Goal: Task Accomplishment & Management: Complete application form

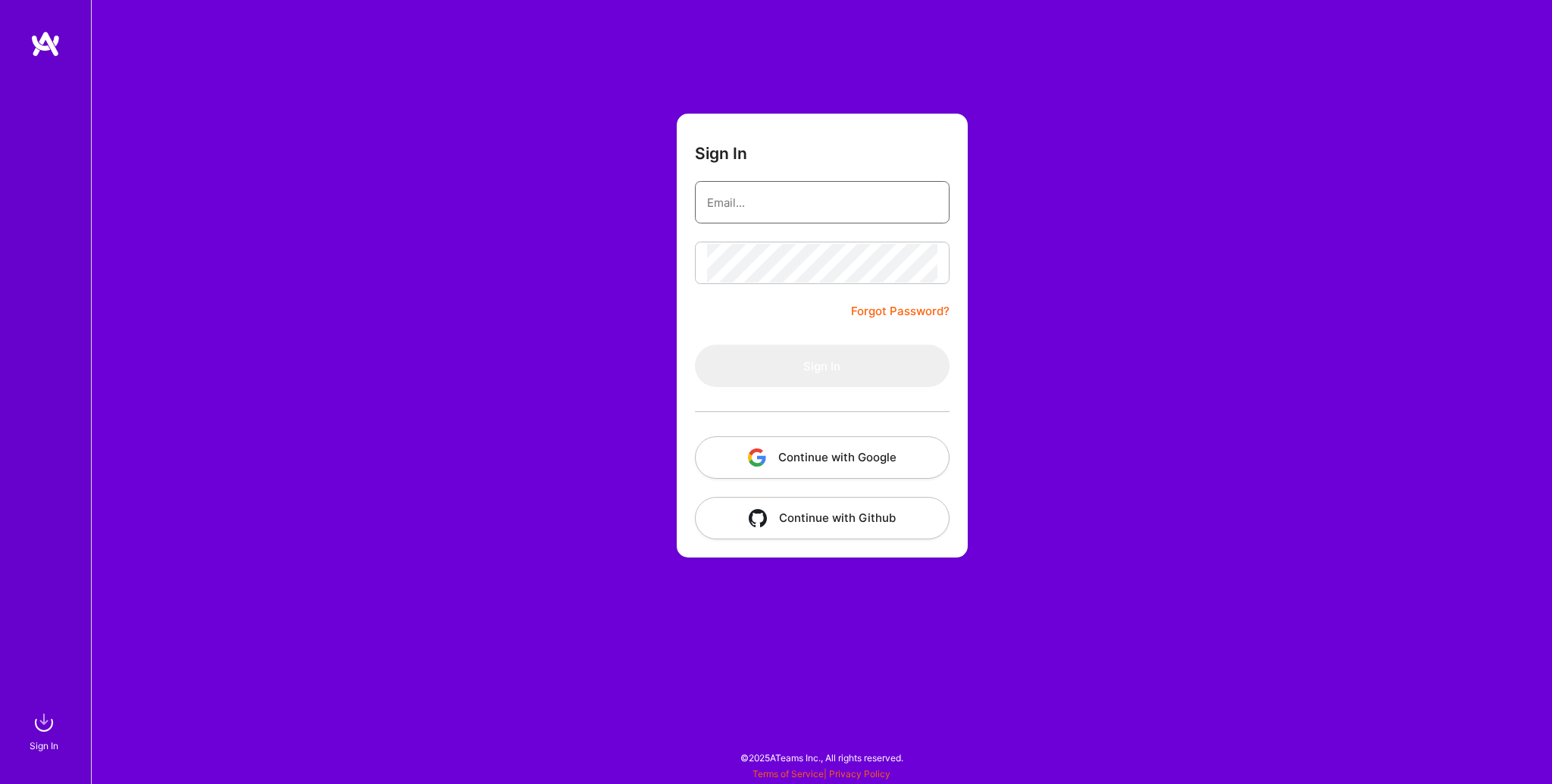
click at [765, 210] on input "email" at bounding box center [822, 202] width 231 height 39
click at [788, 465] on button "Continue with Google" at bounding box center [822, 457] width 255 height 42
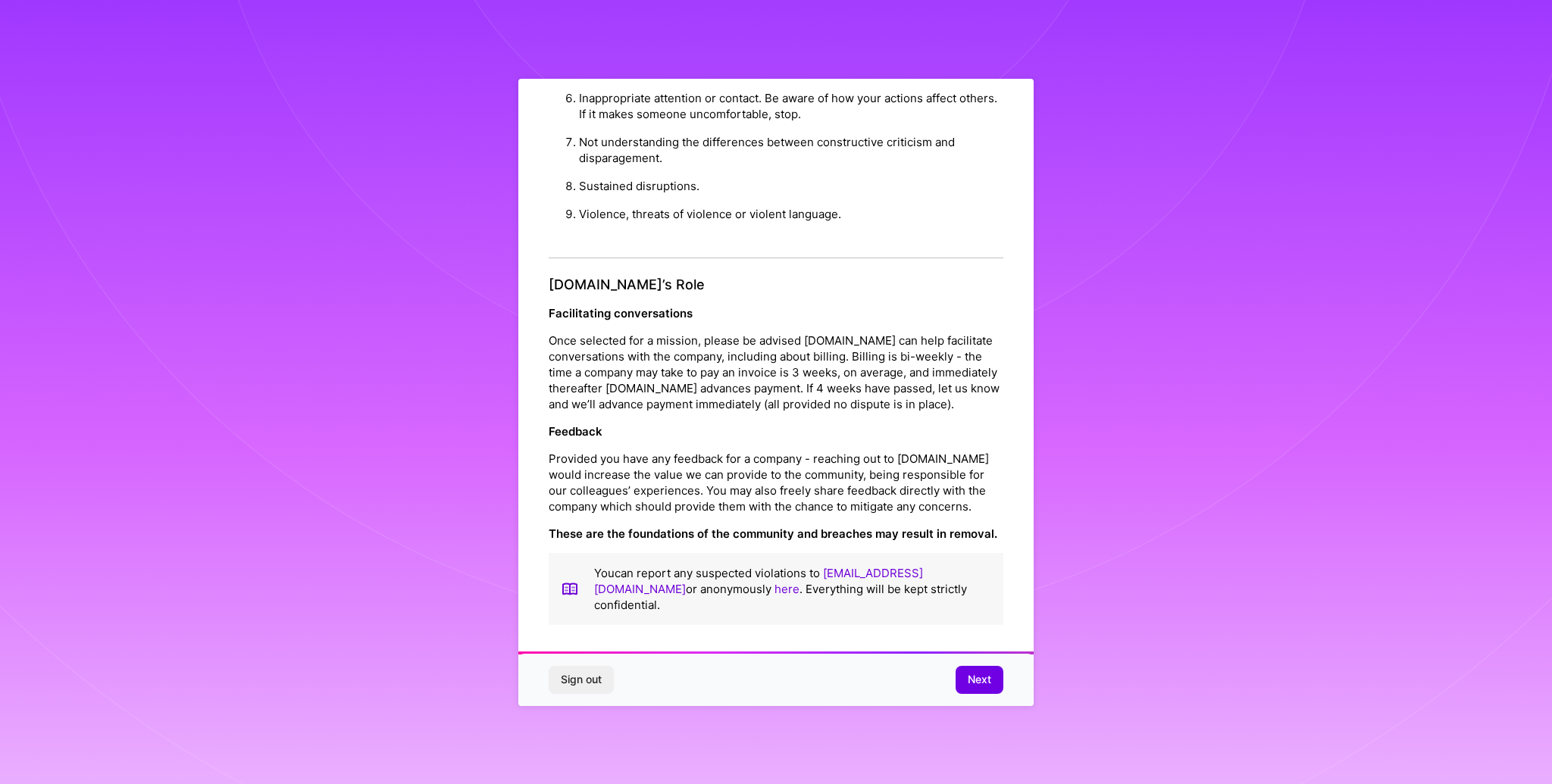
scroll to position [21, 0]
click at [973, 672] on span "Next" at bounding box center [979, 679] width 23 height 15
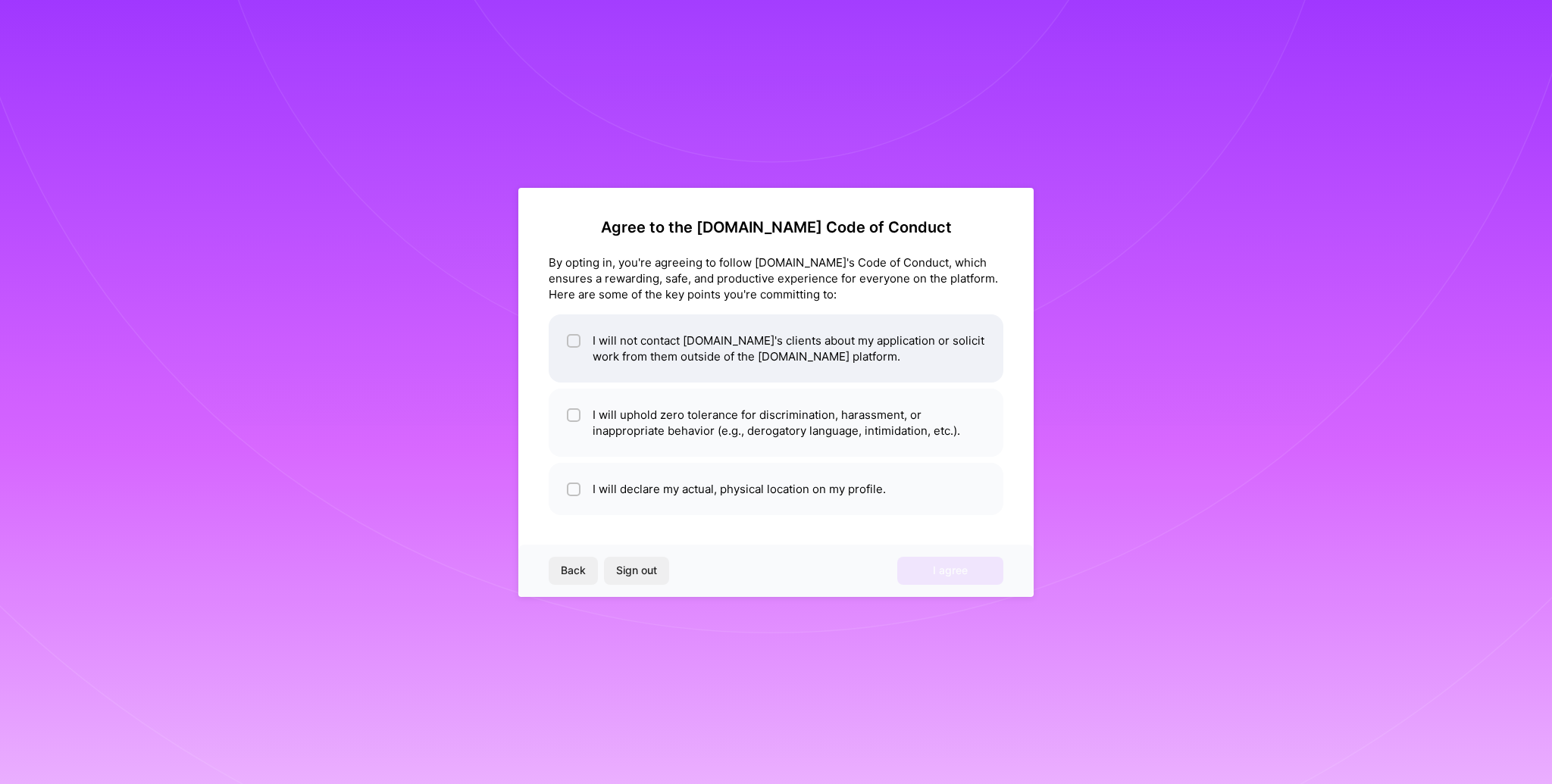
click at [692, 341] on li "I will not contact [DOMAIN_NAME]'s clients about my application or solicit work…" at bounding box center [776, 348] width 455 height 68
checkbox input "true"
click at [750, 424] on li "I will uphold zero tolerance for discrimination, harassment, or inappropriate b…" at bounding box center [776, 423] width 455 height 68
checkbox input "true"
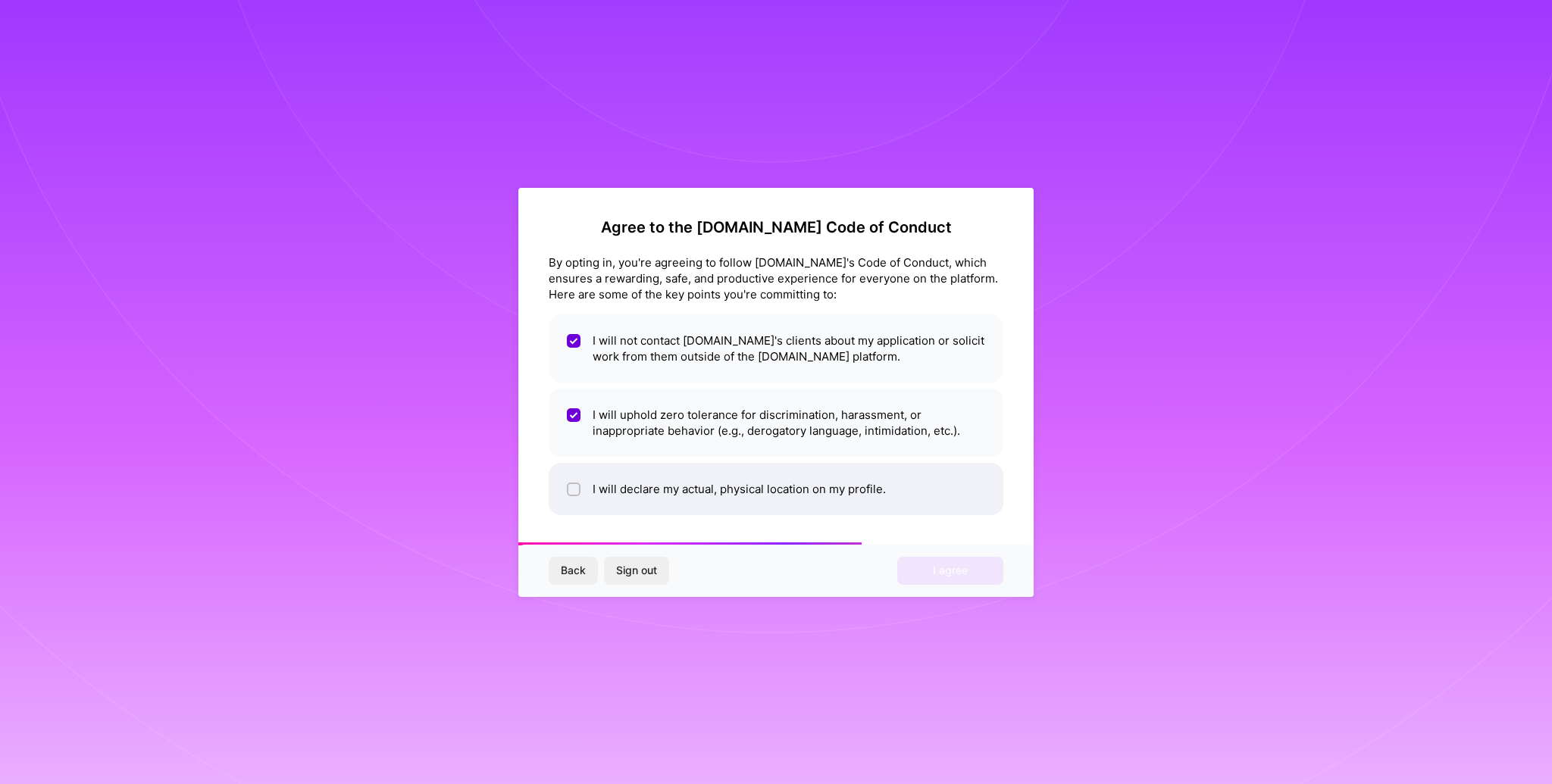
click at [750, 488] on li "I will declare my actual, physical location on my profile." at bounding box center [776, 489] width 455 height 52
checkbox input "true"
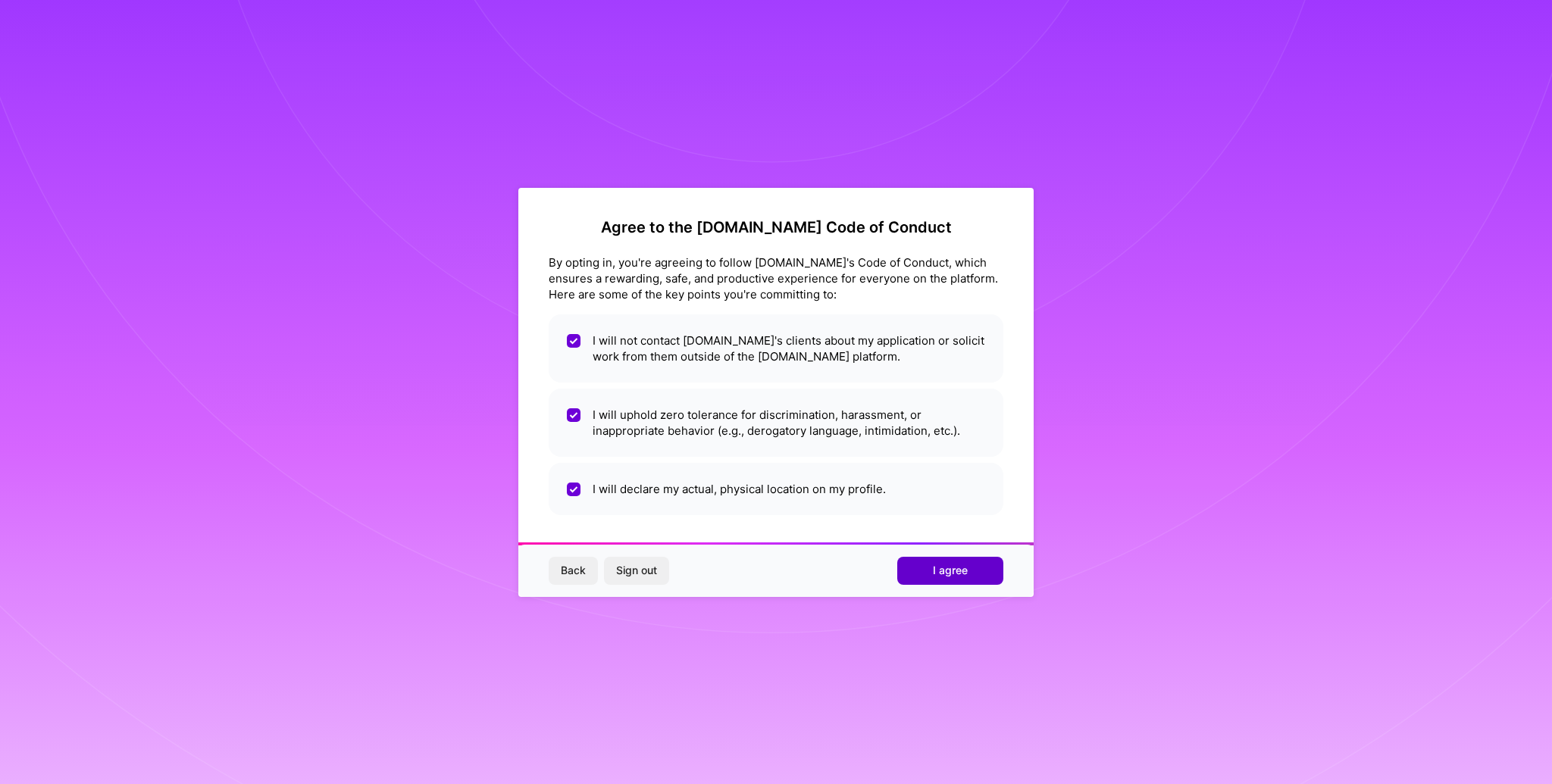
click at [929, 569] on button "I agree" at bounding box center [950, 570] width 106 height 27
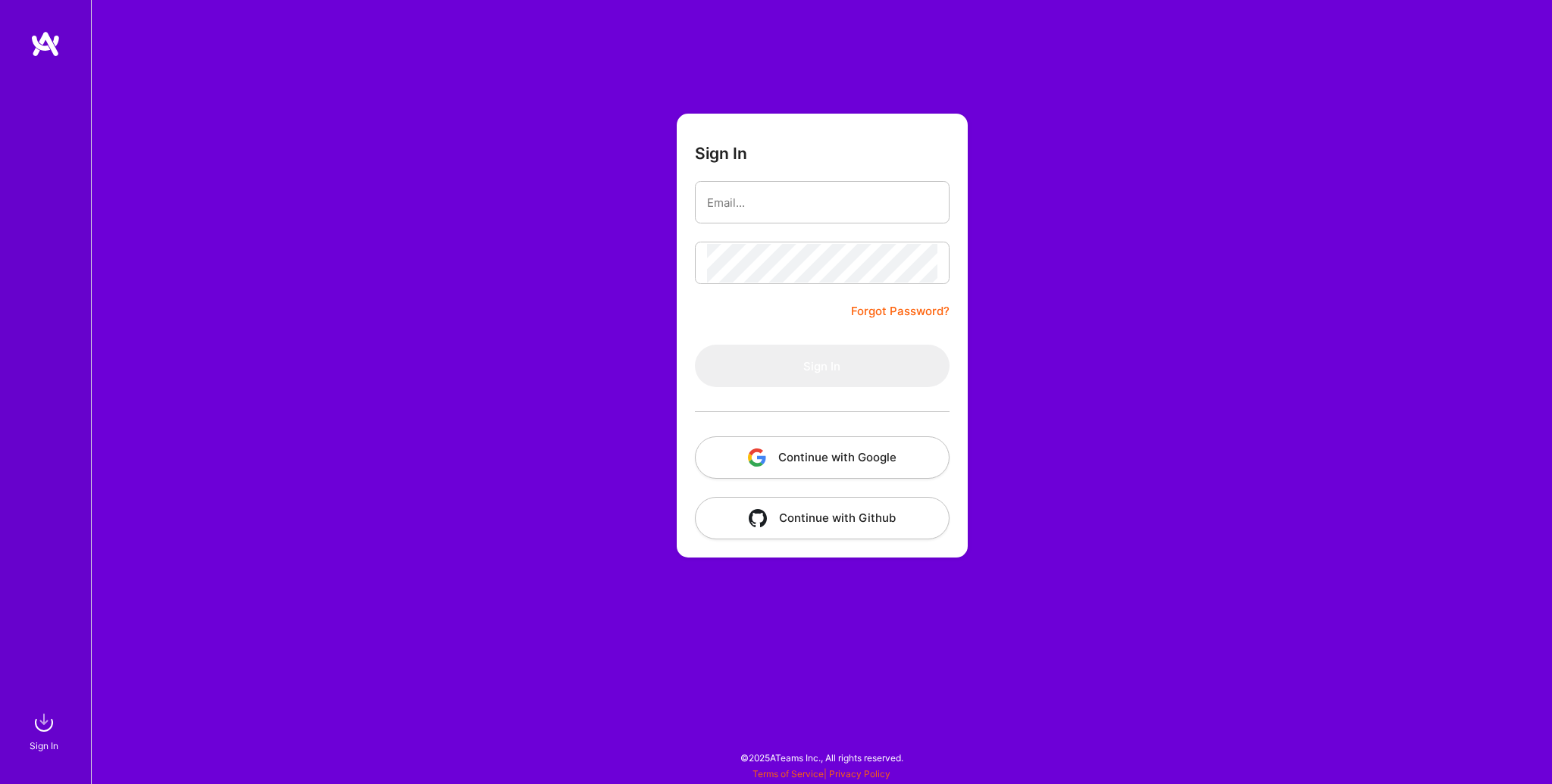
click at [875, 466] on button "Continue with Google" at bounding box center [822, 457] width 255 height 42
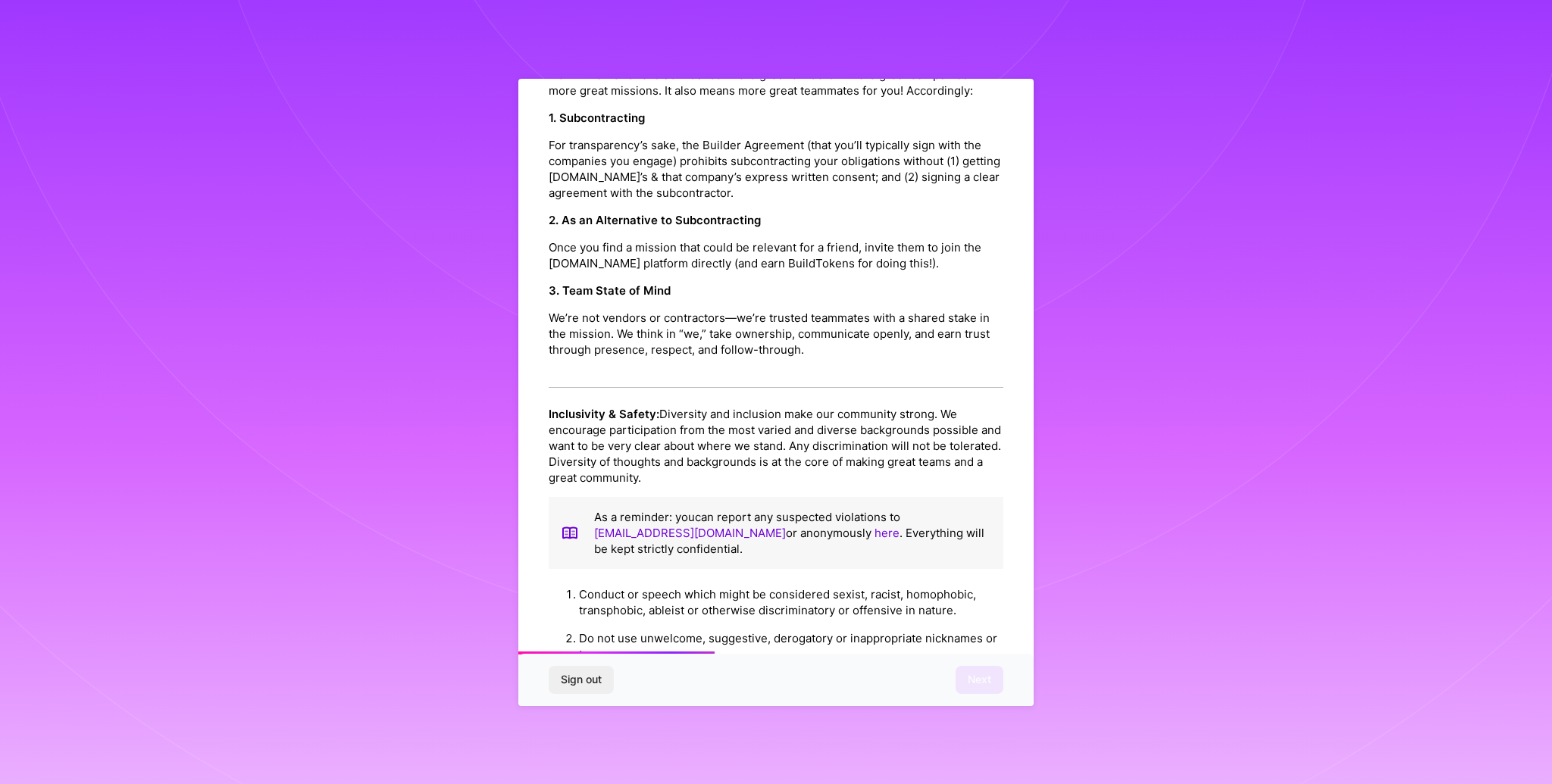
scroll to position [1163, 0]
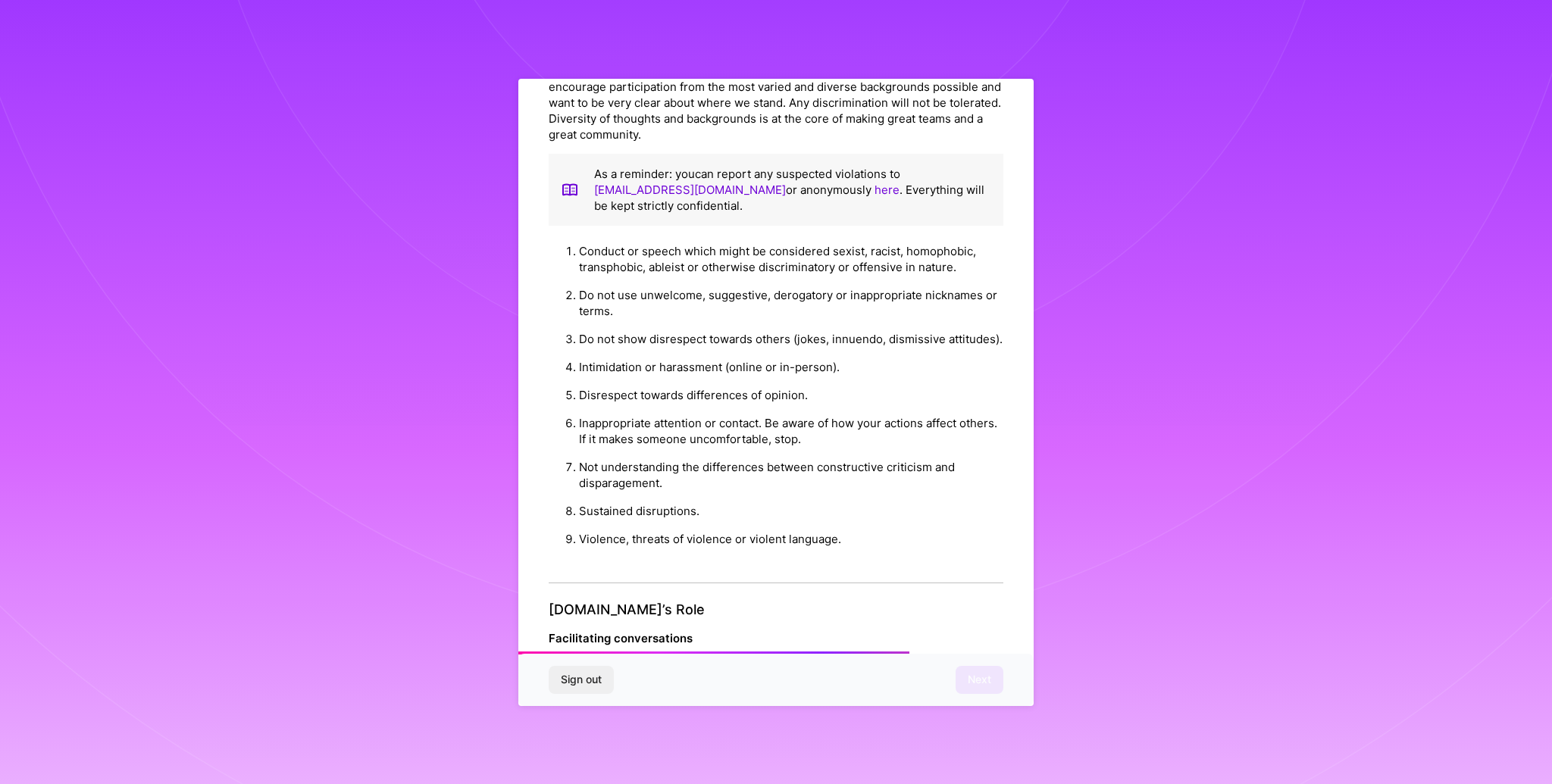
click at [809, 281] on li "Conduct or speech which might be considered sexist, racist, homophobic, transph…" at bounding box center [791, 259] width 424 height 44
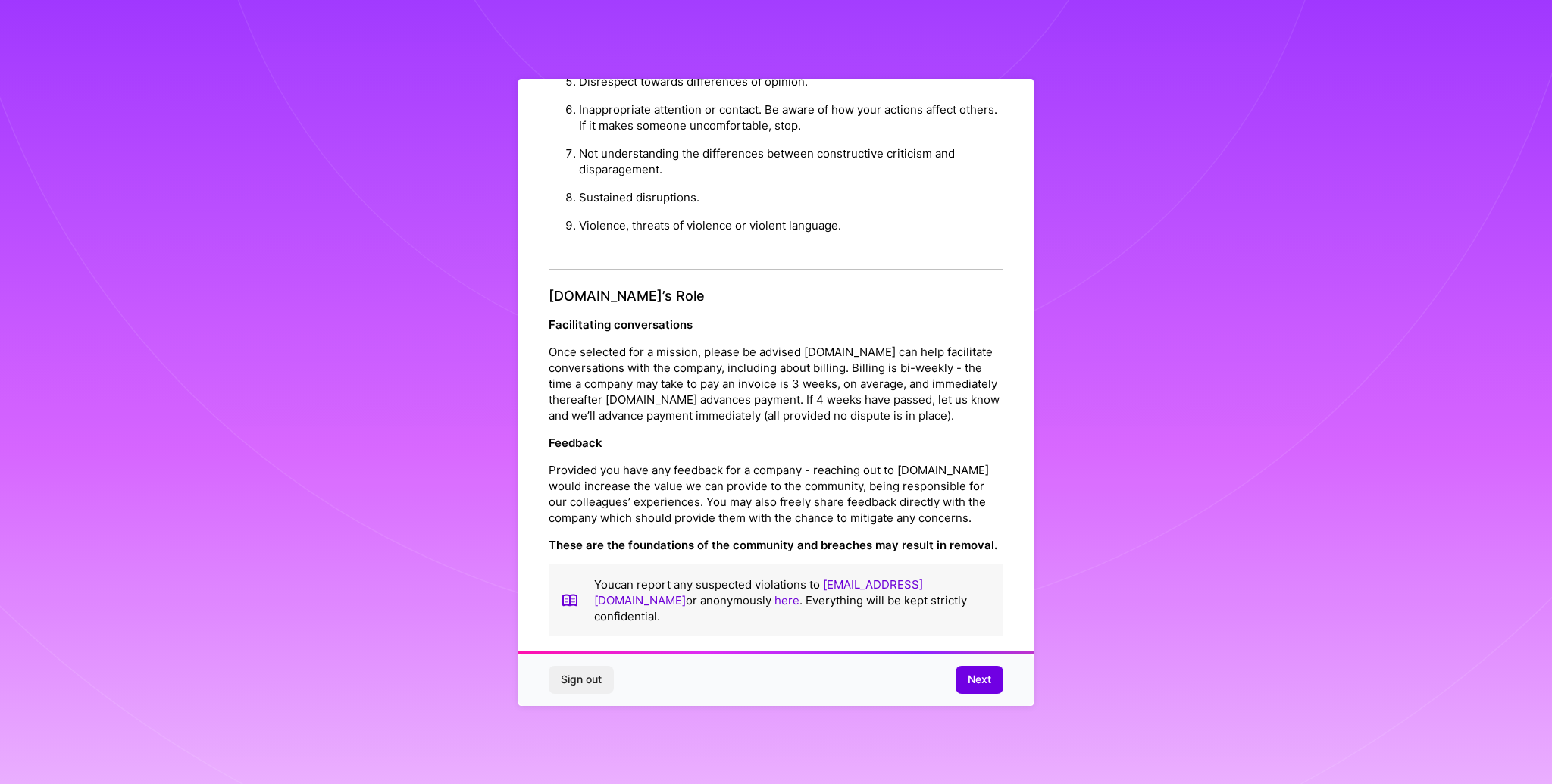
scroll to position [21, 0]
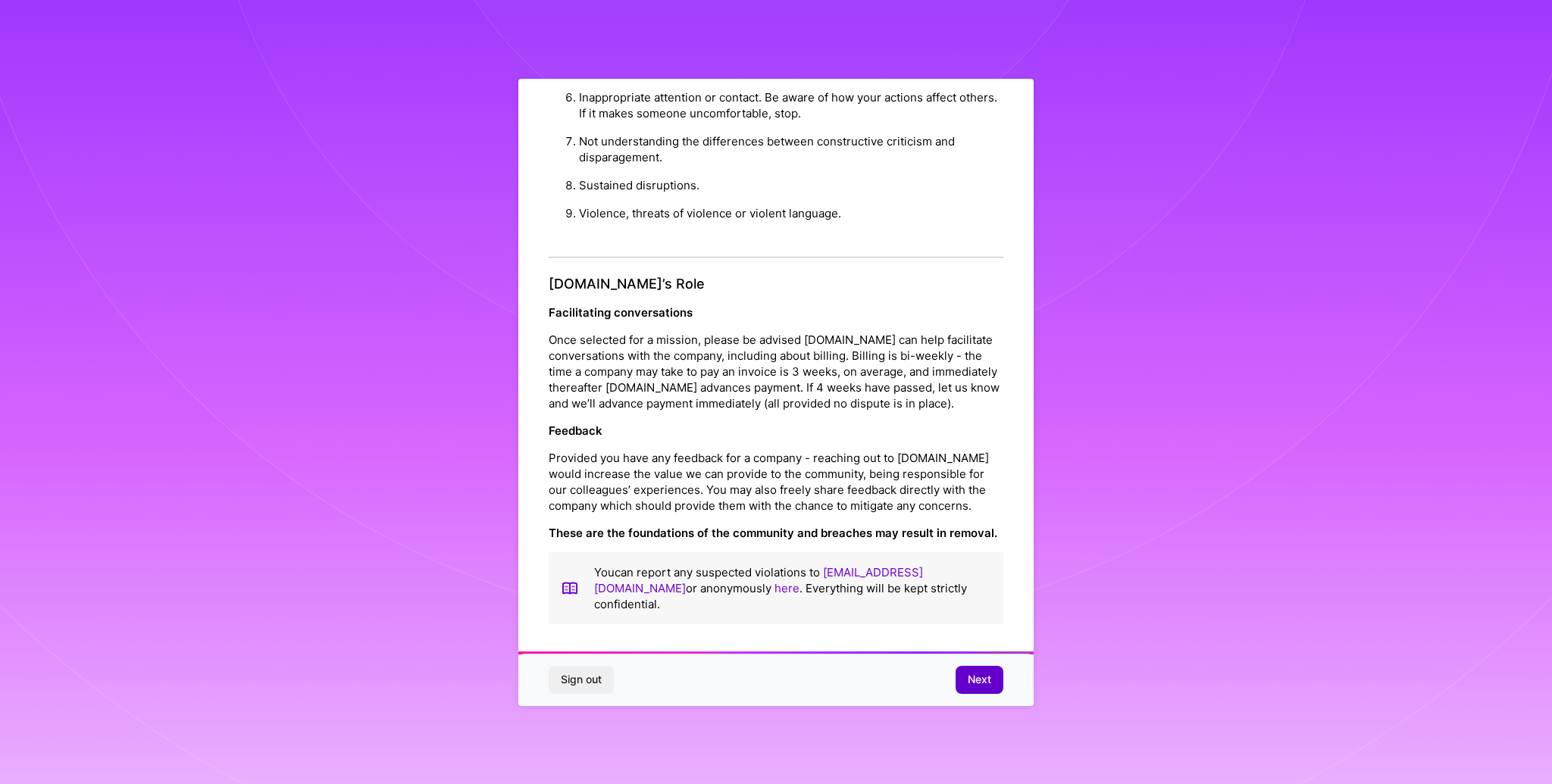
click at [976, 681] on span "Next" at bounding box center [979, 679] width 23 height 15
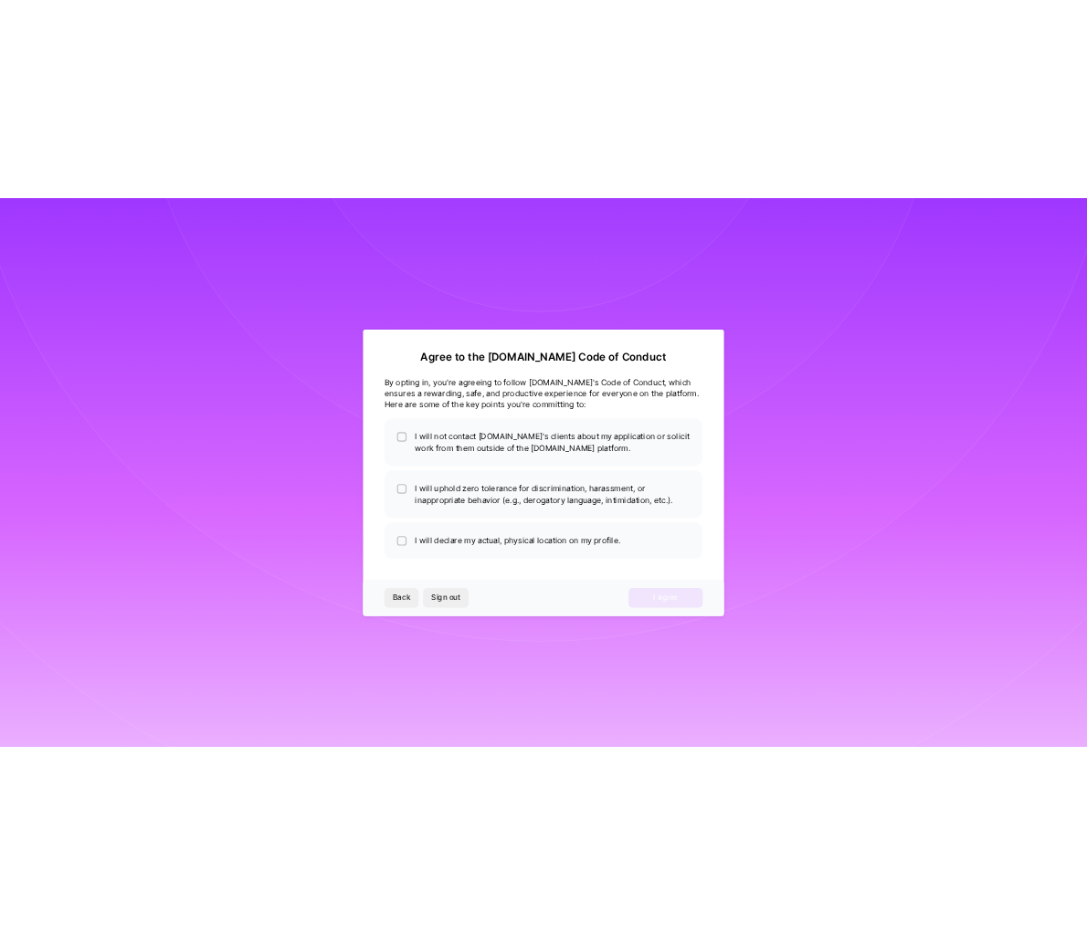
scroll to position [0, 0]
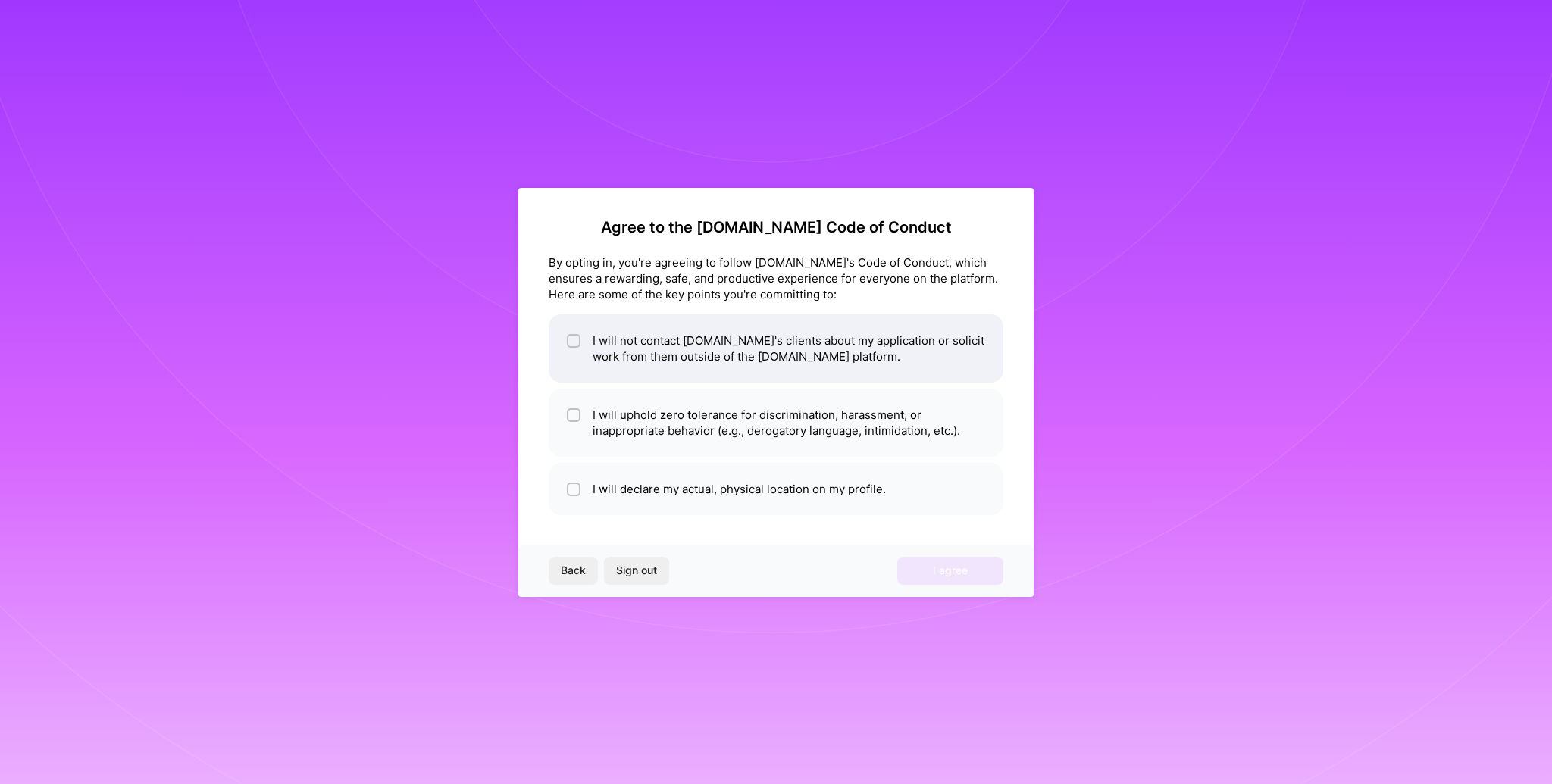
click at [581, 341] on li "I will not contact A.Team's clients about my application or solicit work from t…" at bounding box center [776, 348] width 455 height 68
checkbox input "true"
click at [677, 413] on li "I will uphold zero tolerance for discrimination, harassment, or inappropriate b…" at bounding box center [776, 423] width 455 height 68
checkbox input "true"
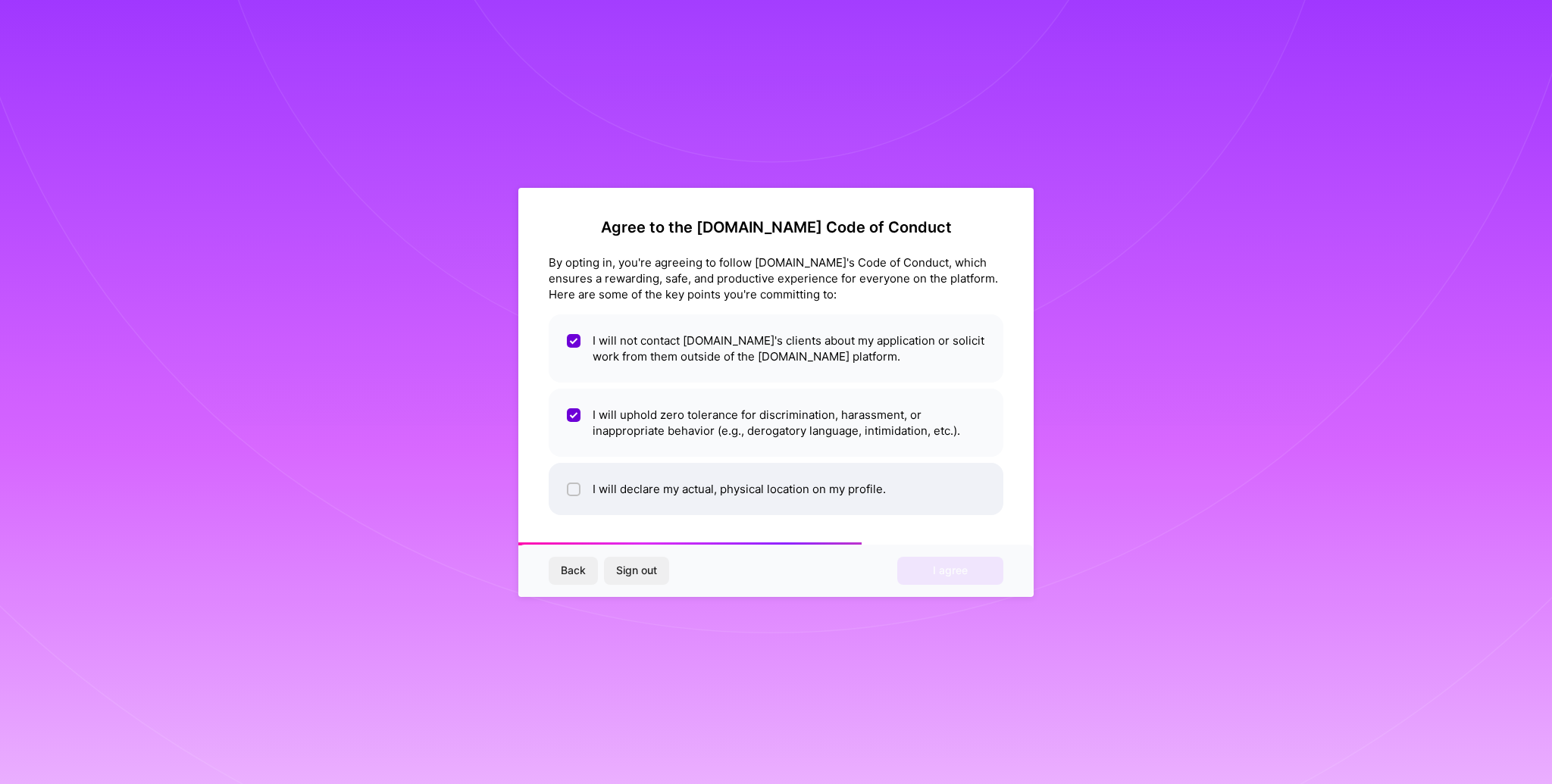
click at [655, 493] on li "I will declare my actual, physical location on my profile." at bounding box center [776, 489] width 455 height 52
checkbox input "true"
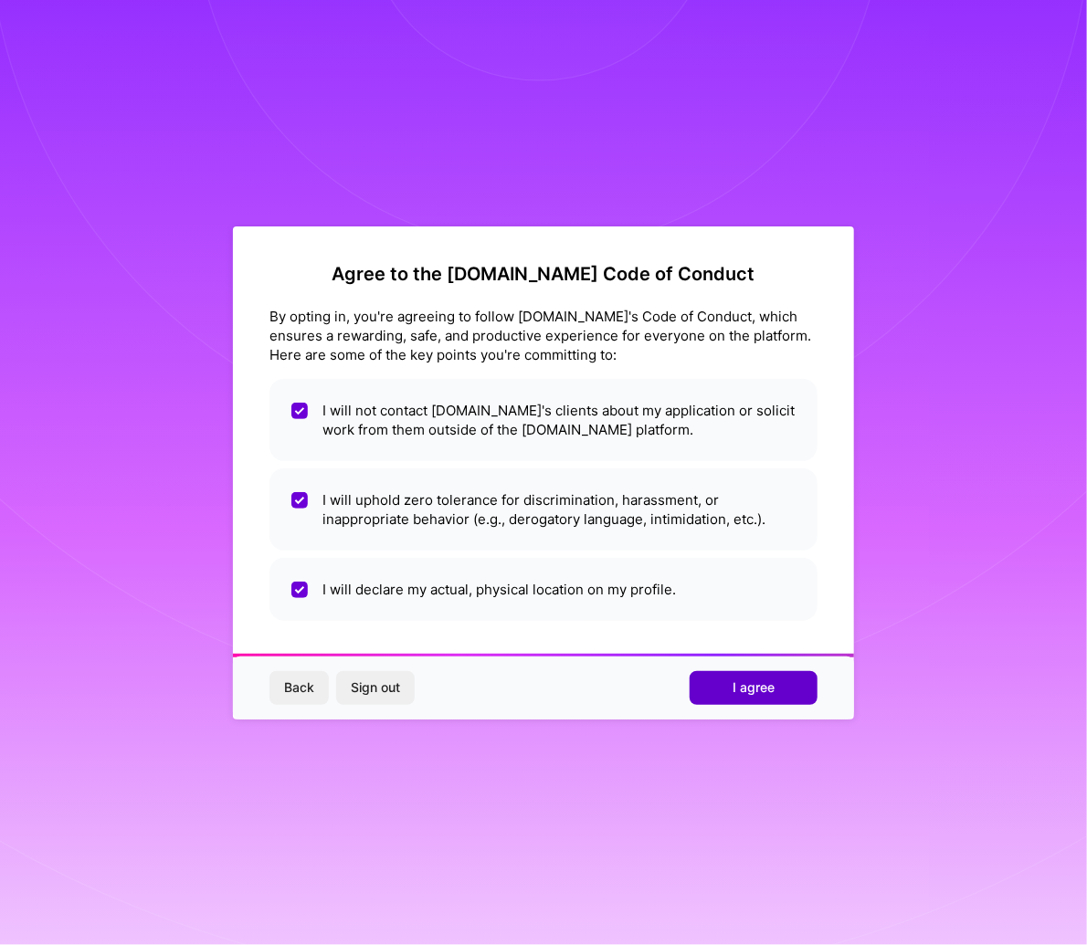
click at [752, 687] on span "I agree" at bounding box center [753, 688] width 42 height 18
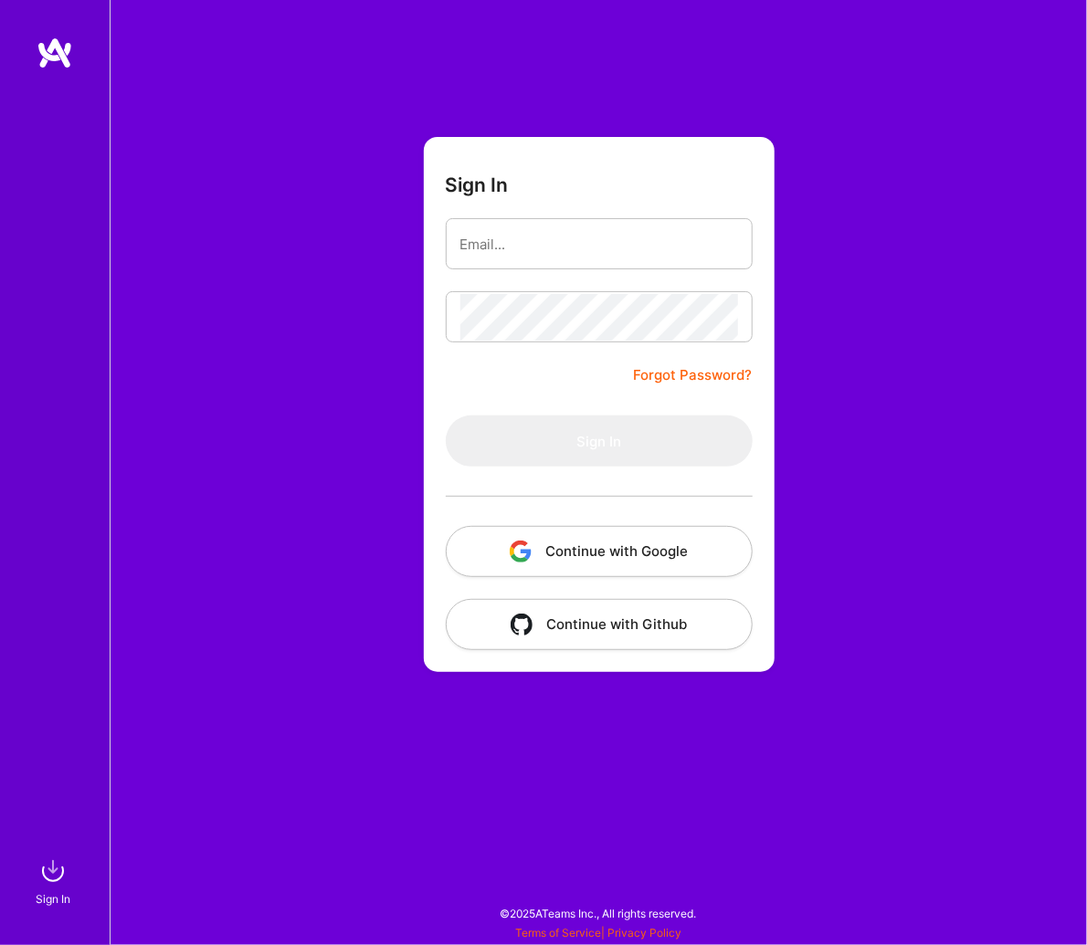
click at [578, 631] on button "Continue with Github" at bounding box center [599, 624] width 307 height 51
click at [292, 768] on div "Sign In Forgot Password? Sign In Continue with Google Continue with Github" at bounding box center [598, 472] width 977 height 945
click at [53, 61] on img at bounding box center [55, 53] width 37 height 33
click at [49, 879] on img at bounding box center [53, 871] width 37 height 37
click at [527, 269] on form "Sign In Forgot Password? Sign In Continue with Google Continue with Github" at bounding box center [599, 404] width 351 height 535
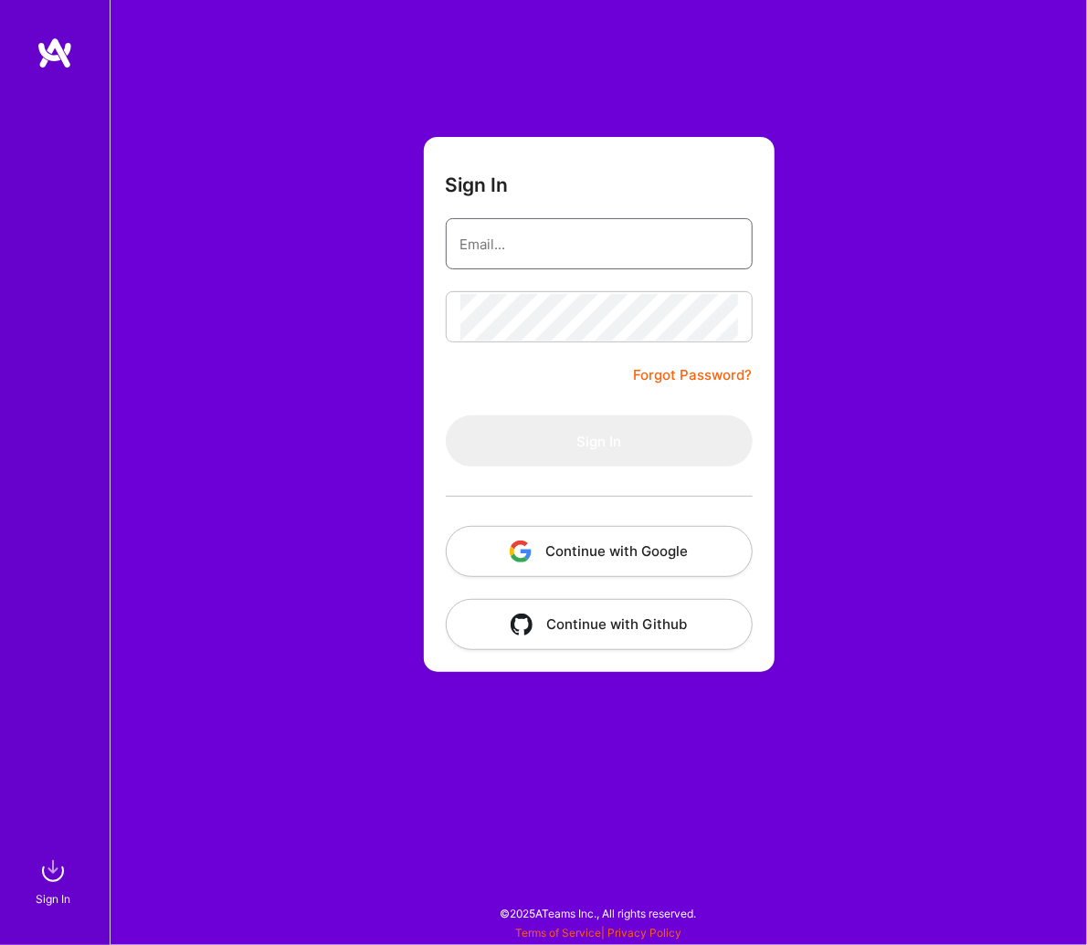
click at [530, 260] on input "email" at bounding box center [599, 244] width 278 height 47
click at [502, 238] on input "email" at bounding box center [599, 244] width 278 height 47
type input "gcolombo07@gmail.com"
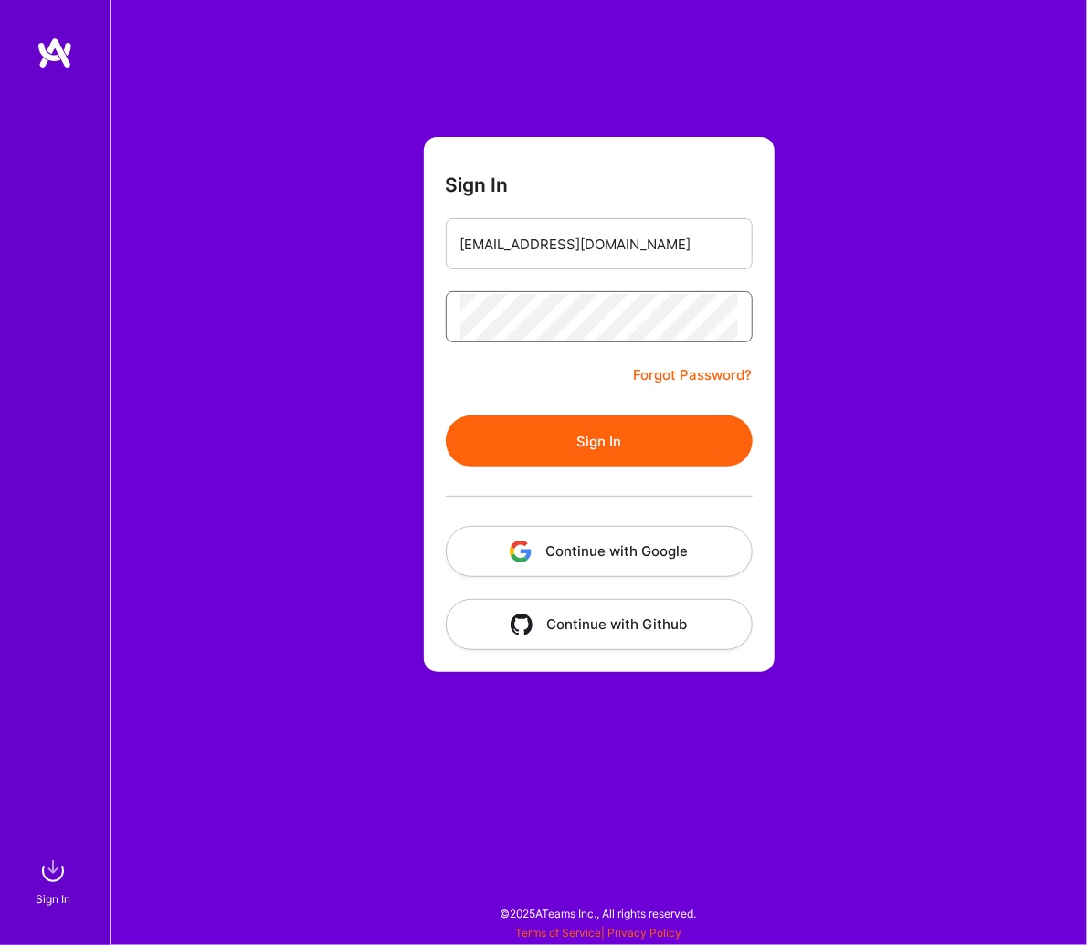
click at [446, 416] on button "Sign In" at bounding box center [599, 441] width 307 height 51
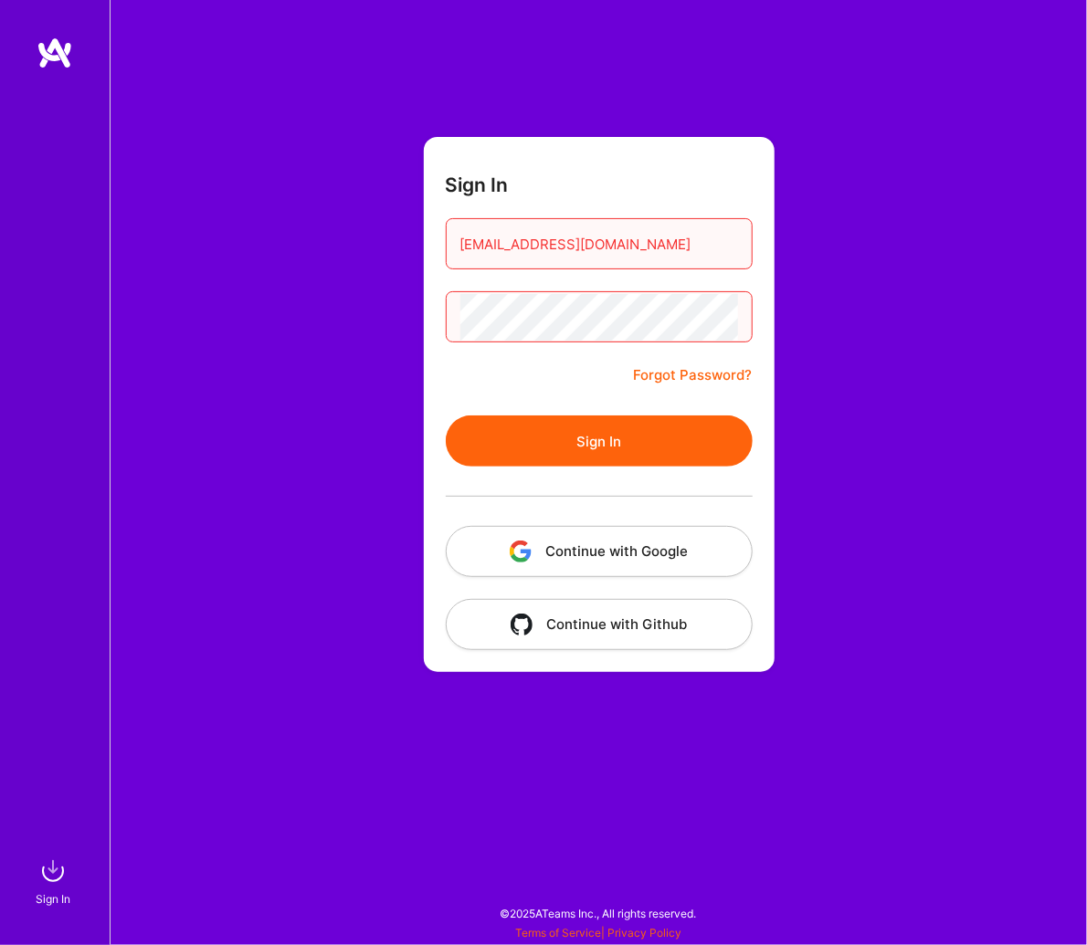
drag, startPoint x: 335, startPoint y: 596, endPoint x: 395, endPoint y: 584, distance: 61.6
click at [335, 596] on div "Sign In gcolombo07@gmail.com Forgot Password? Sign In Continue with Google Cont…" at bounding box center [598, 472] width 977 height 945
click at [938, 297] on div "Sign In gcolombo07@gmail.com Forgot Password? Sign In Continue with Google Cont…" at bounding box center [598, 472] width 977 height 945
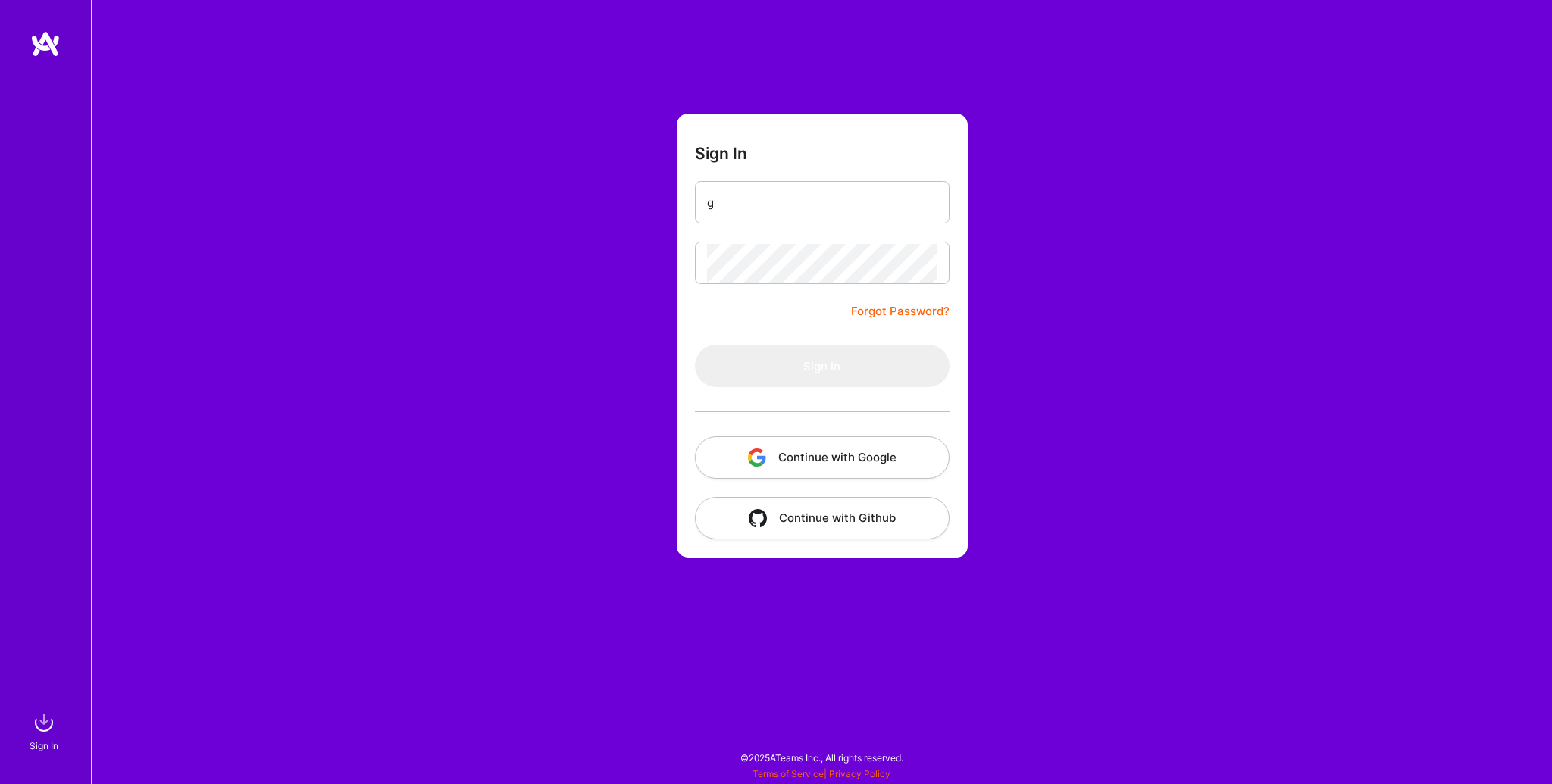
type input "g"
click at [858, 451] on button "Continue with Google" at bounding box center [822, 457] width 255 height 42
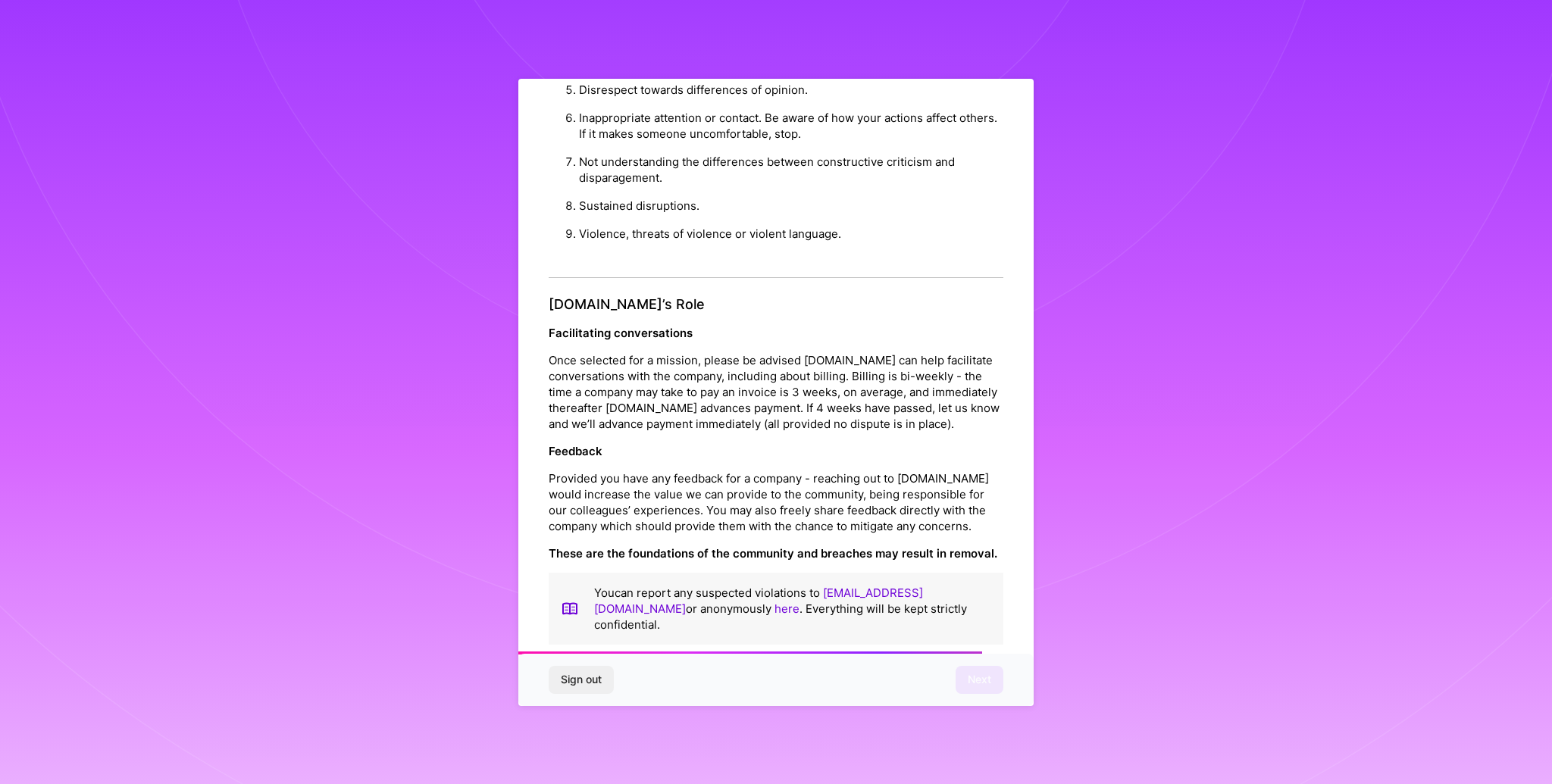
scroll to position [1531, 0]
click at [789, 597] on div "You can report any suspected violations to community@a.team or anonymously here…" at bounding box center [776, 608] width 455 height 72
click at [962, 673] on button "Next" at bounding box center [980, 679] width 48 height 27
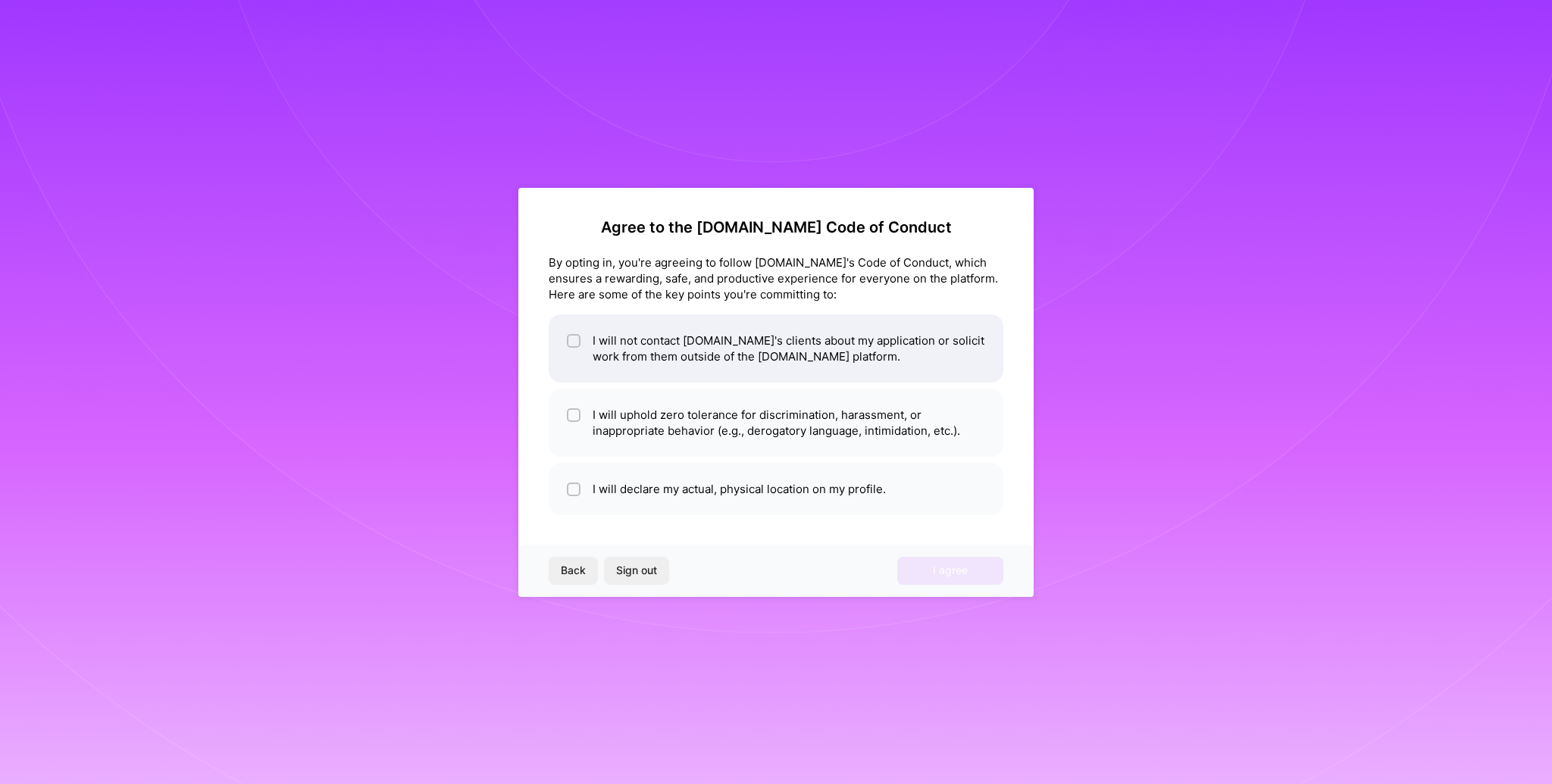
click at [581, 343] on li "I will not contact [DOMAIN_NAME]'s clients about my application or solicit work…" at bounding box center [776, 348] width 455 height 68
checkbox input "true"
drag, startPoint x: 616, startPoint y: 416, endPoint x: 617, endPoint y: 441, distance: 25.0
click at [616, 416] on li "I will uphold zero tolerance for discrimination, harassment, or inappropriate b…" at bounding box center [776, 423] width 455 height 68
checkbox input "true"
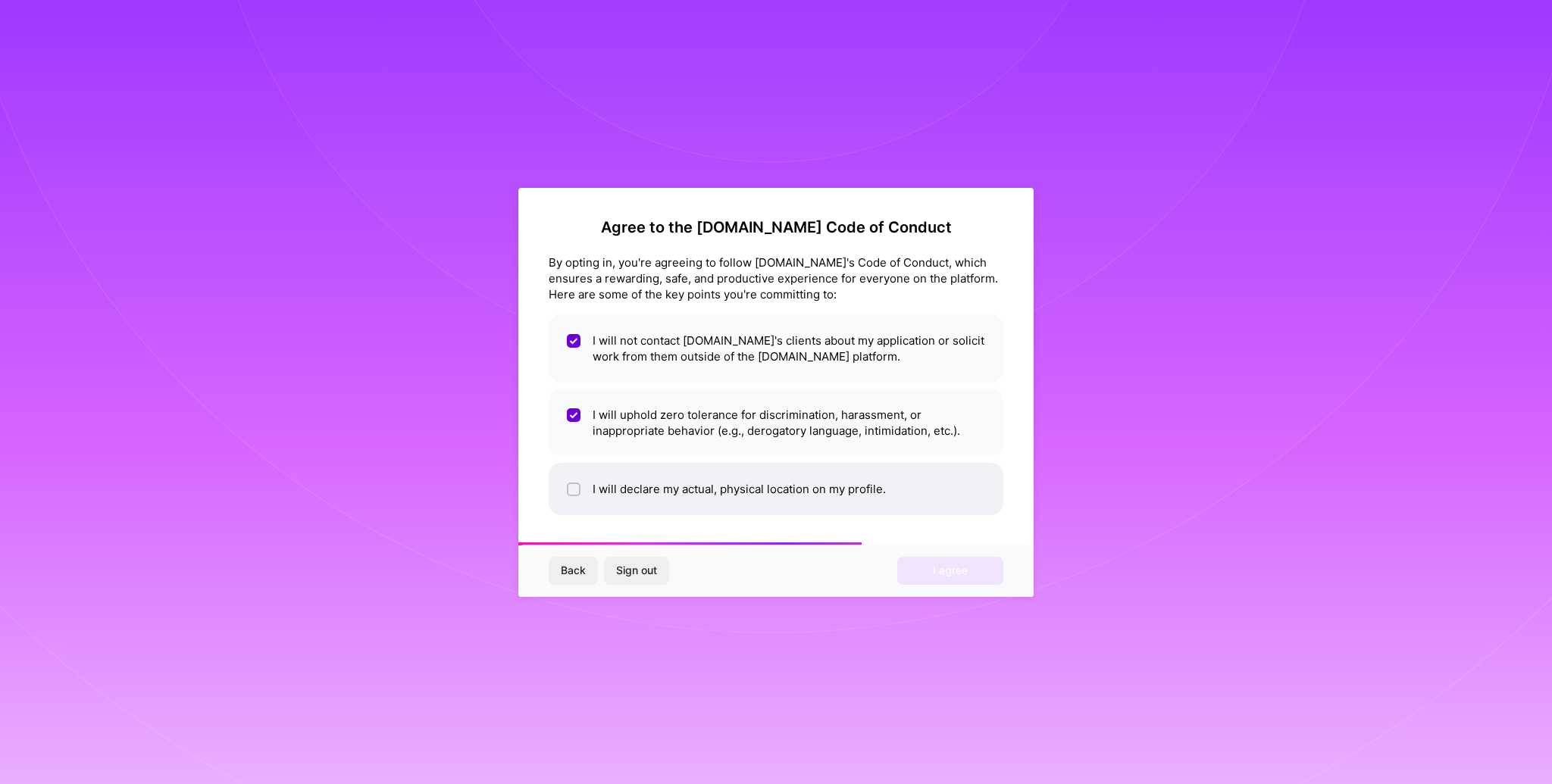
click at [602, 484] on li "I will declare my actual, physical location on my profile." at bounding box center [776, 489] width 455 height 52
checkbox input "true"
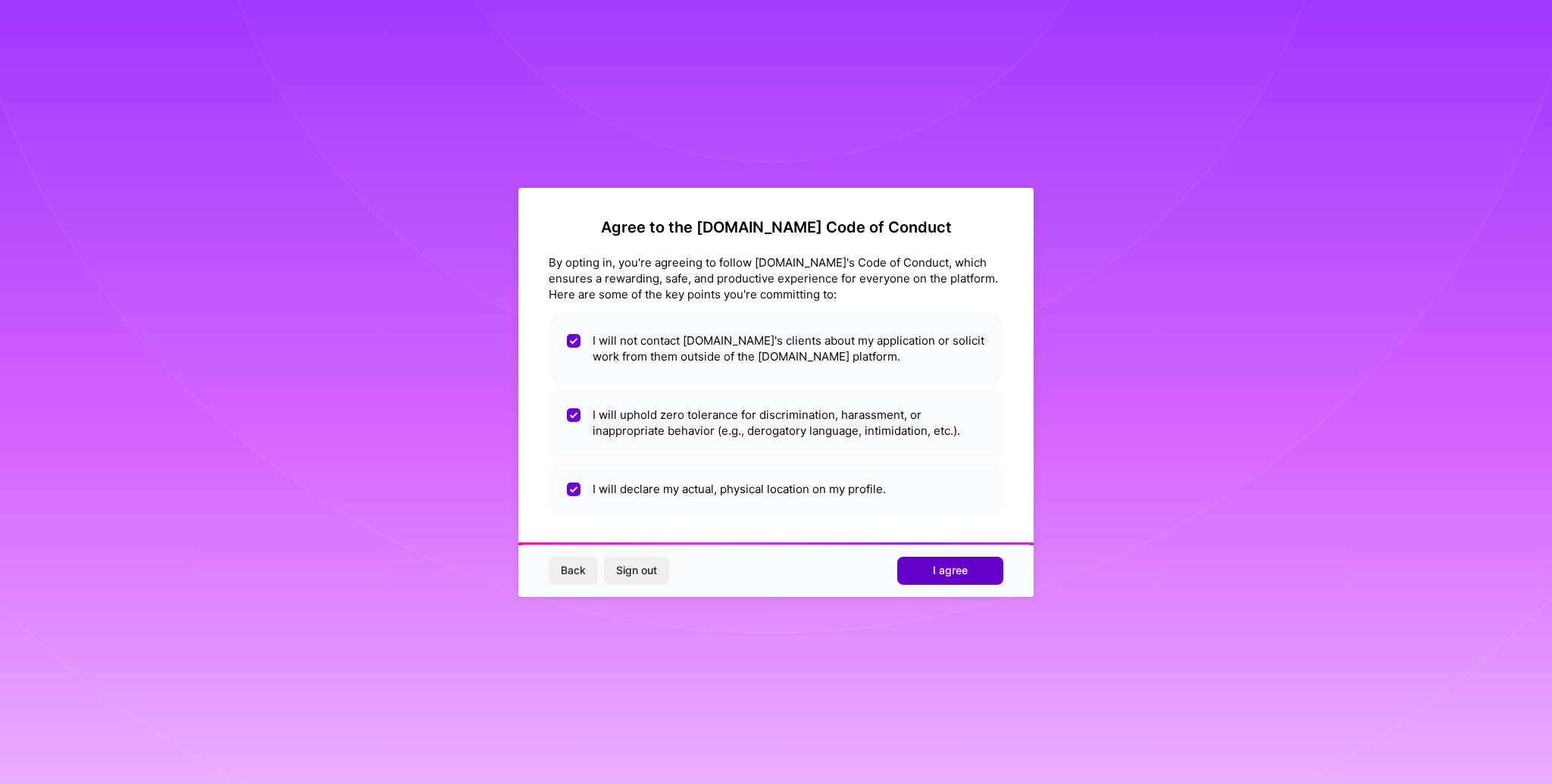
click at [935, 569] on span "I agree" at bounding box center [950, 571] width 35 height 15
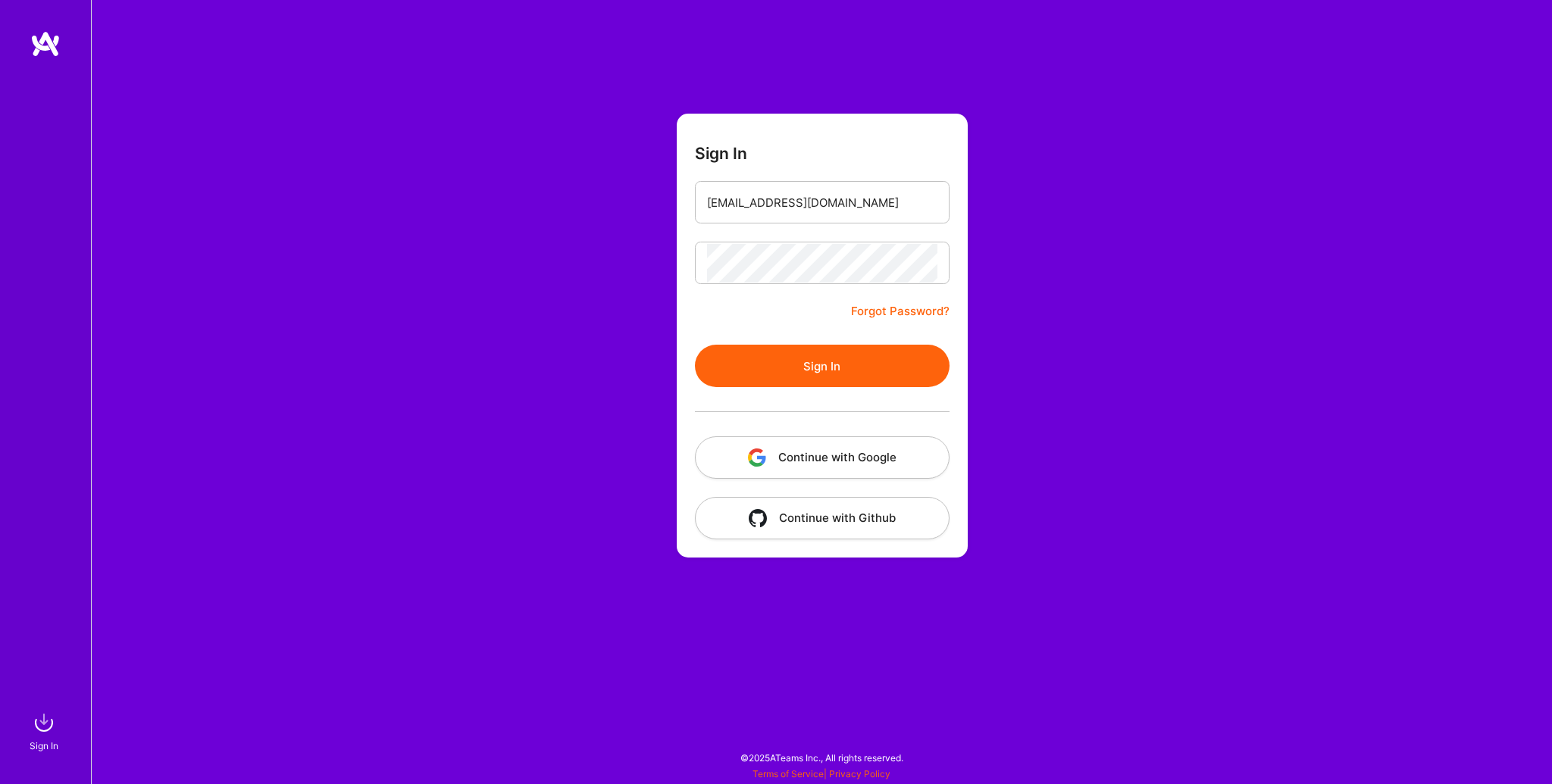
click at [59, 34] on img at bounding box center [46, 44] width 31 height 27
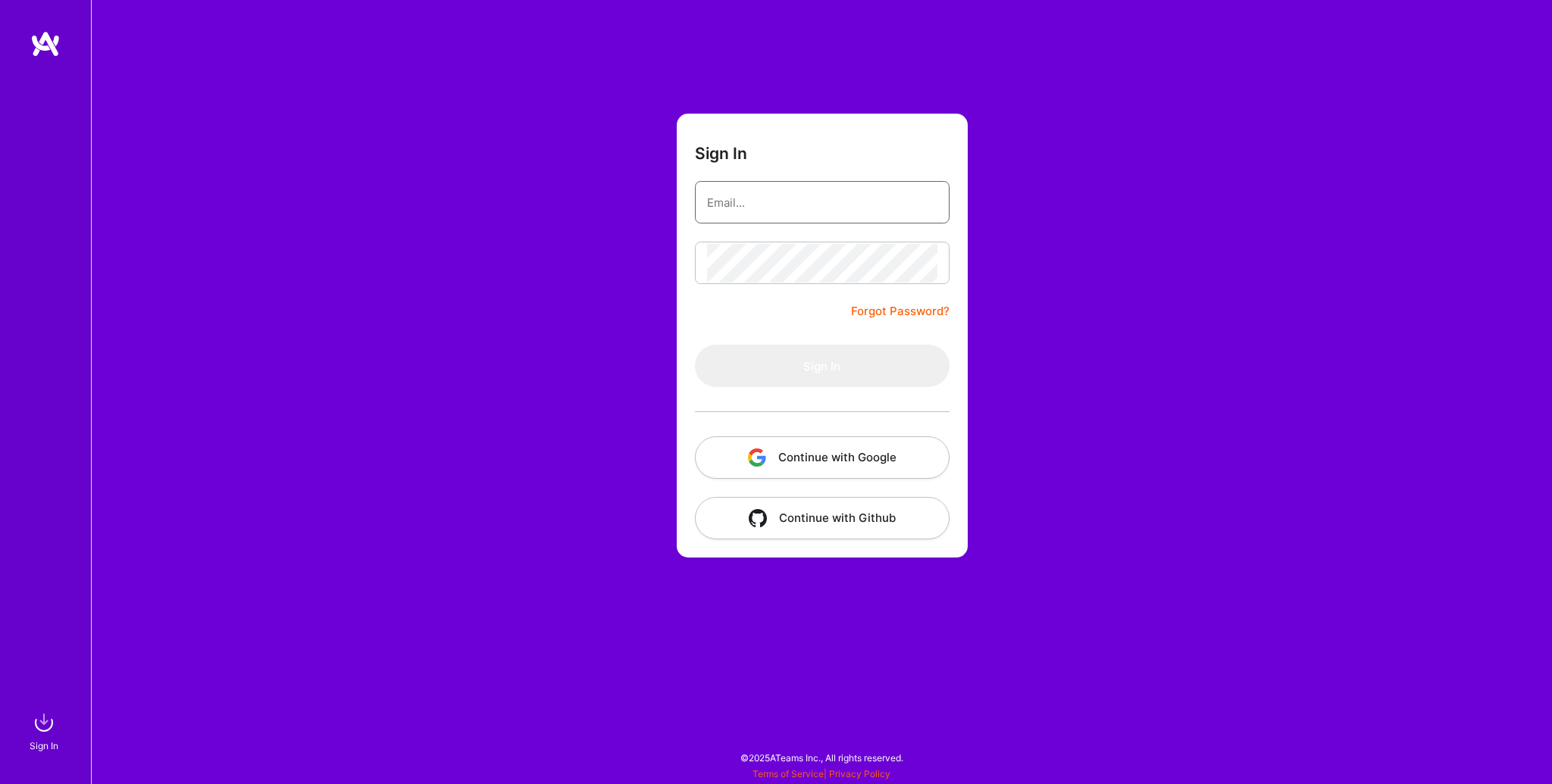
type input "[EMAIL_ADDRESS][DOMAIN_NAME]"
